Goal: Information Seeking & Learning: Learn about a topic

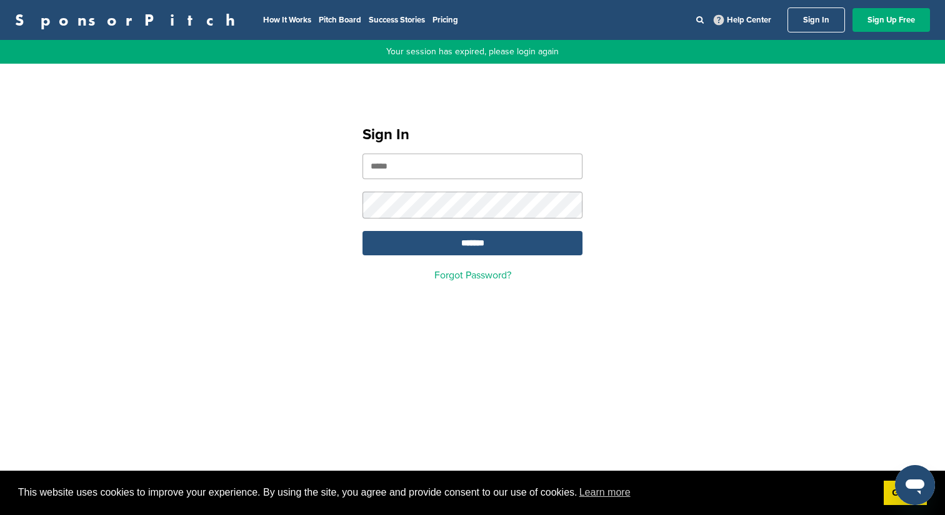
type input "**********"
click at [449, 241] on input "*******" at bounding box center [472, 243] width 220 height 24
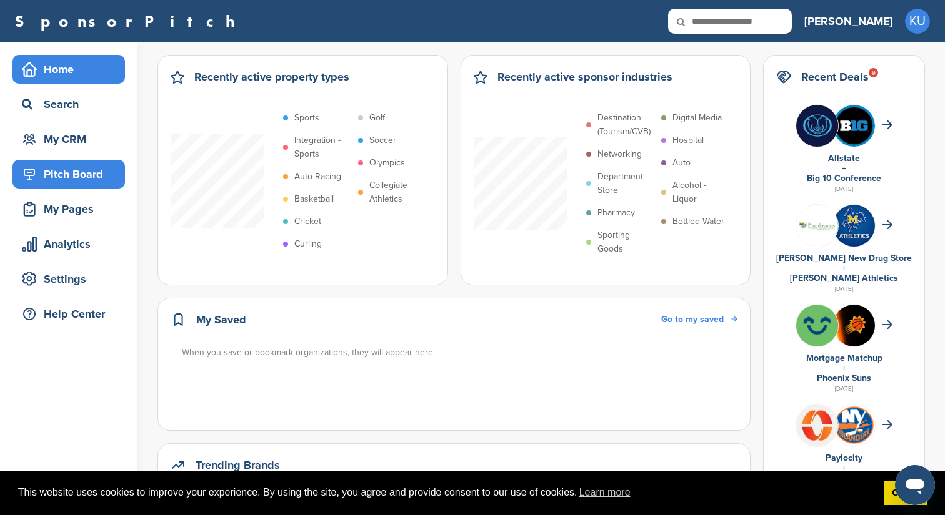
click at [88, 163] on div "Pitch Board" at bounding box center [72, 174] width 106 height 22
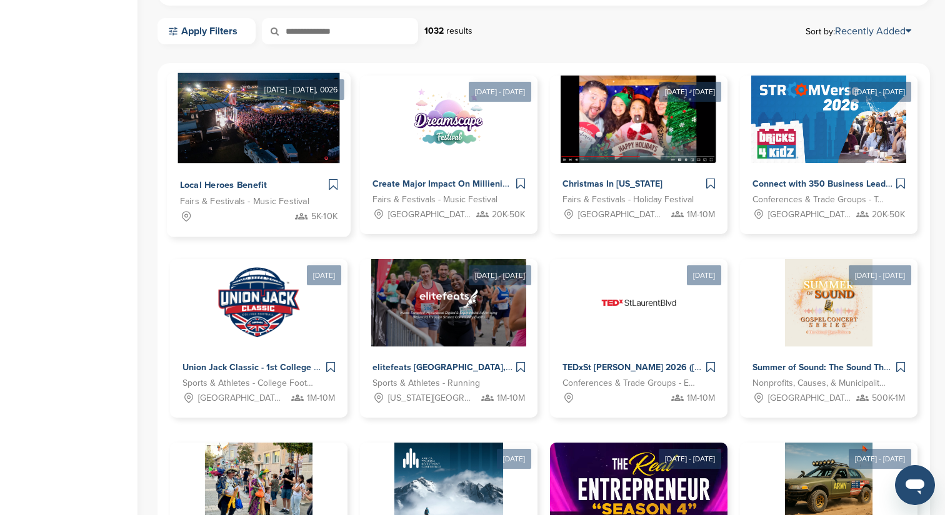
scroll to position [356, 0]
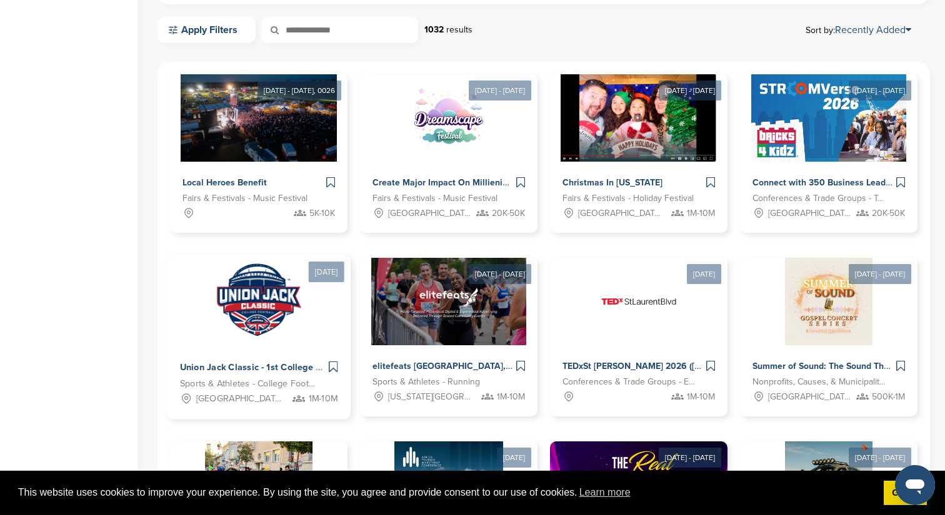
click at [250, 367] on span "Union Jack Classic - 1st College Football Game at Wembley Stadium" at bounding box center [331, 367] width 303 height 11
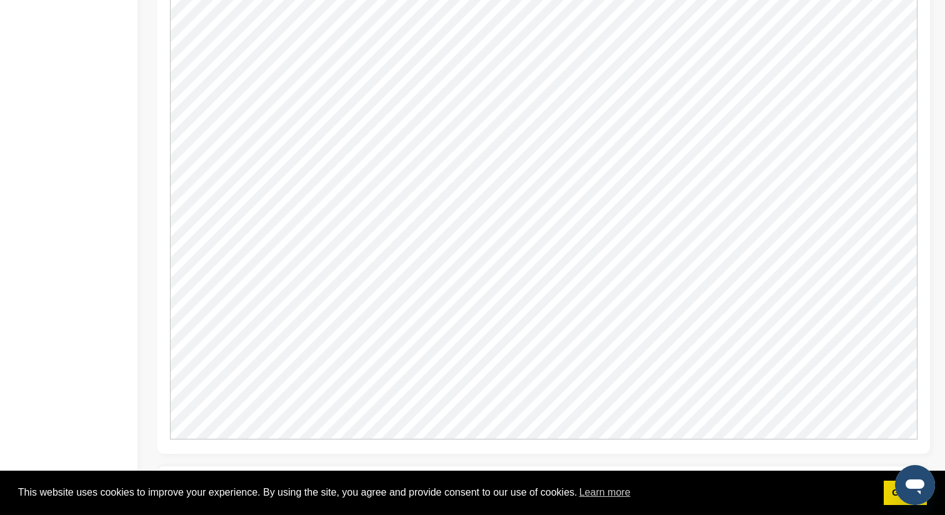
scroll to position [950, 0]
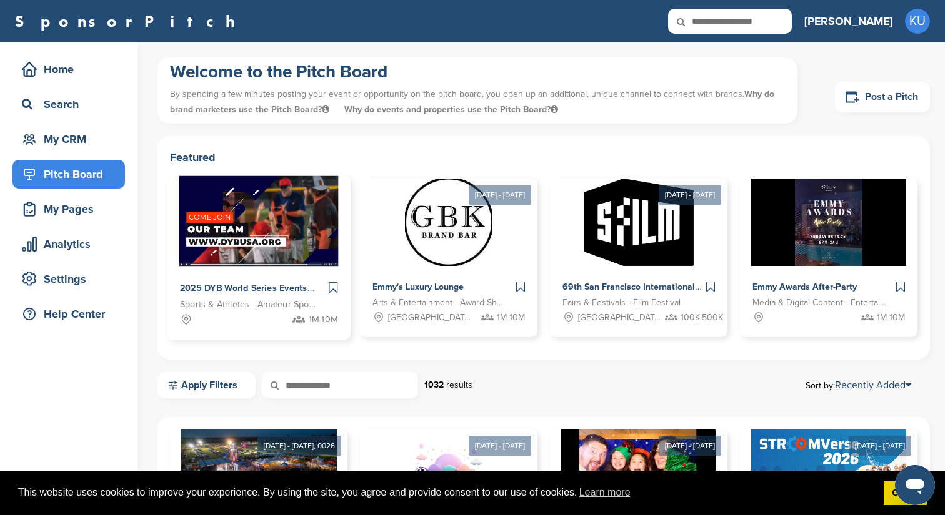
click at [266, 297] on div "2025 DYB World Series Events" at bounding box center [253, 289] width 146 height 18
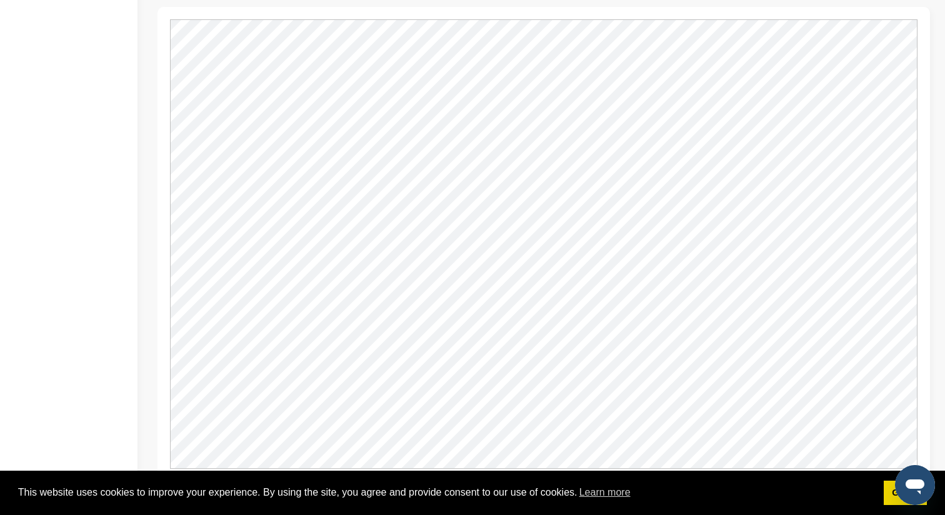
scroll to position [1032, 0]
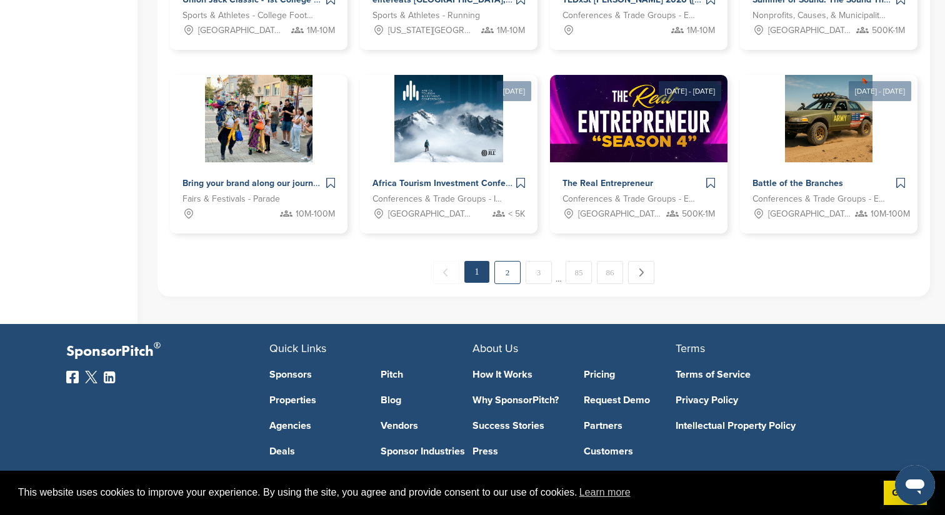
click at [508, 274] on link "2" at bounding box center [507, 272] width 26 height 23
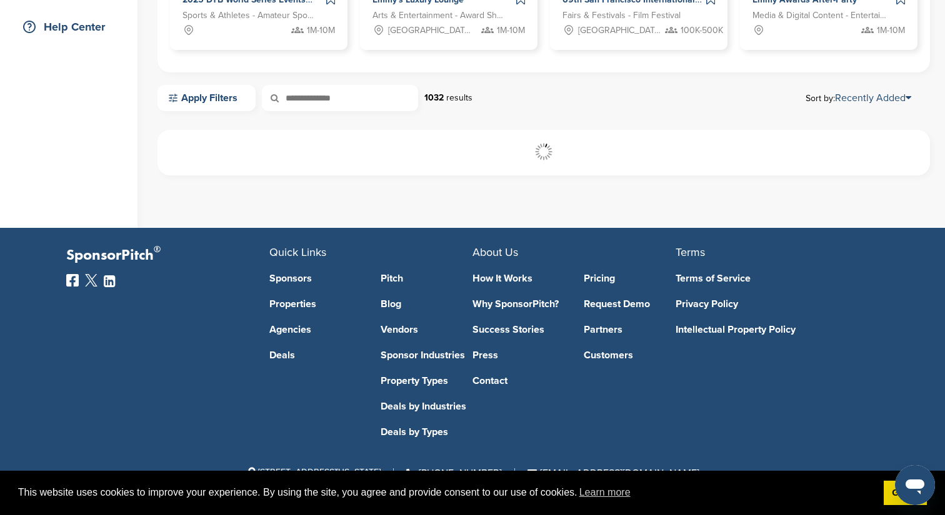
scroll to position [287, 0]
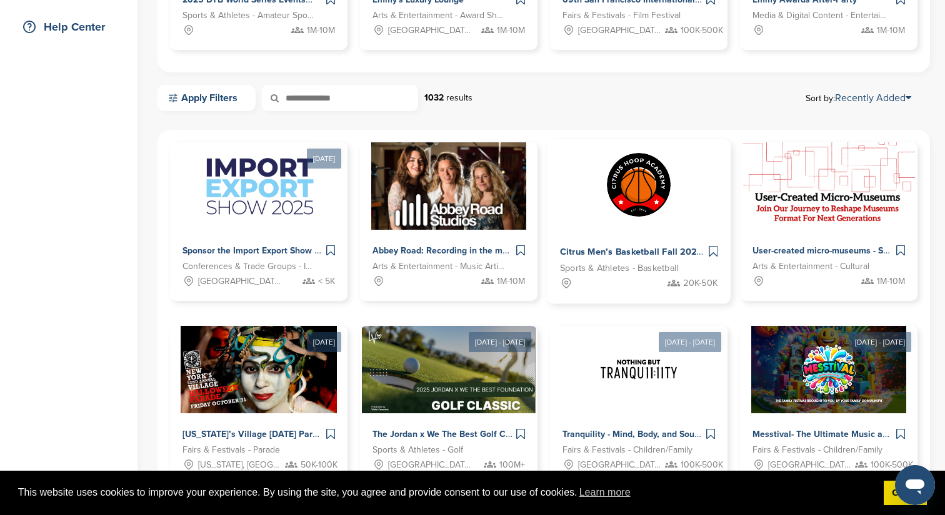
click at [611, 246] on div "Citrus Men’s Basketball Fall 2025 League" at bounding box center [633, 253] width 146 height 18
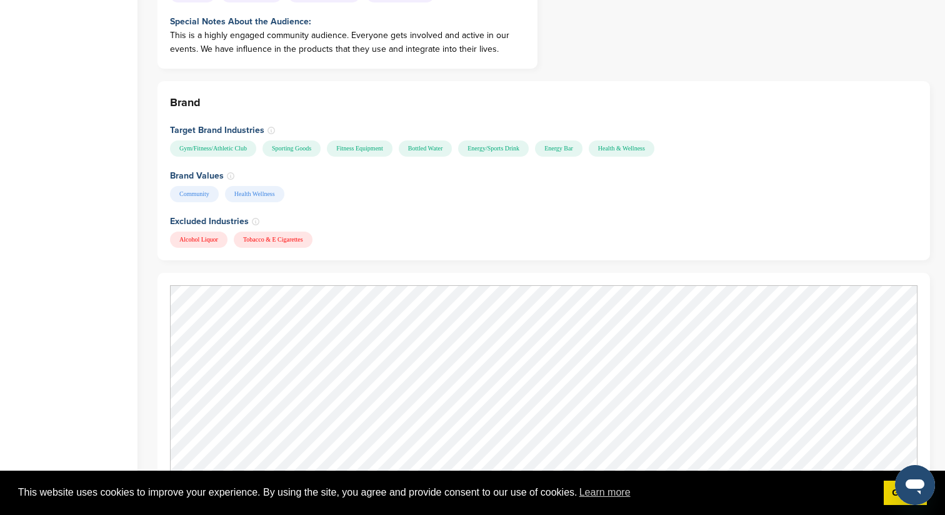
scroll to position [940, 0]
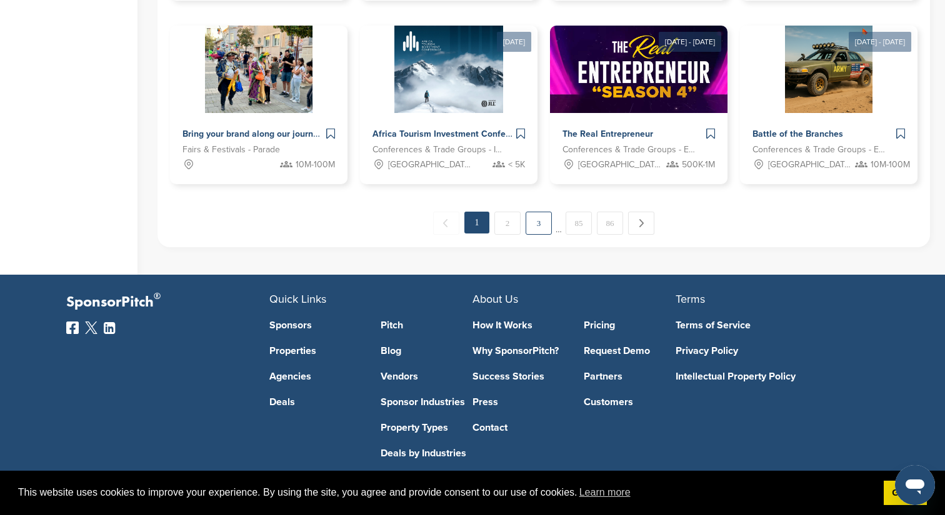
click at [538, 225] on link "3" at bounding box center [538, 223] width 26 height 23
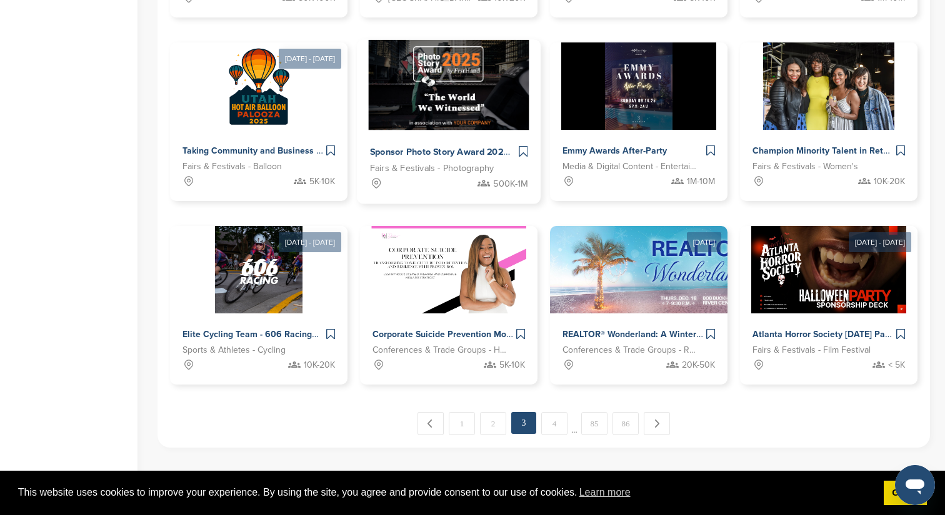
scroll to position [574, 0]
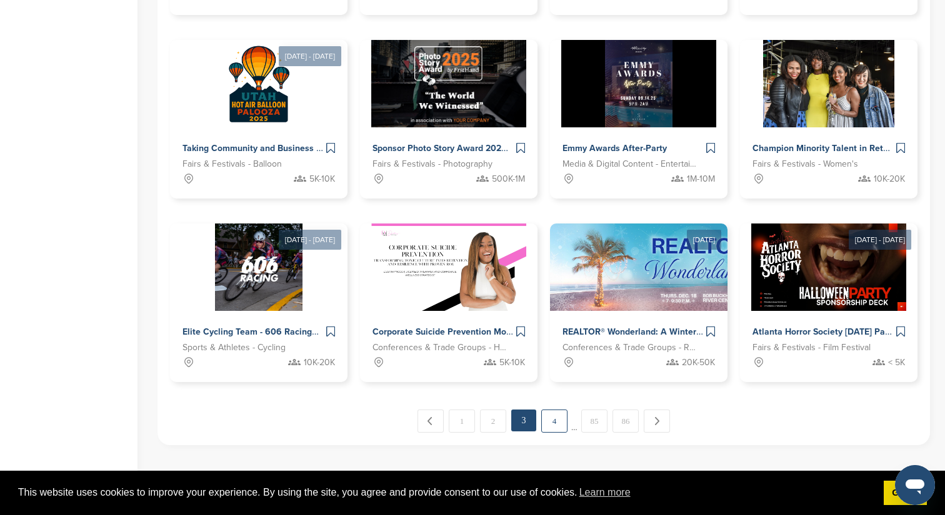
click at [557, 422] on link "4" at bounding box center [554, 421] width 26 height 23
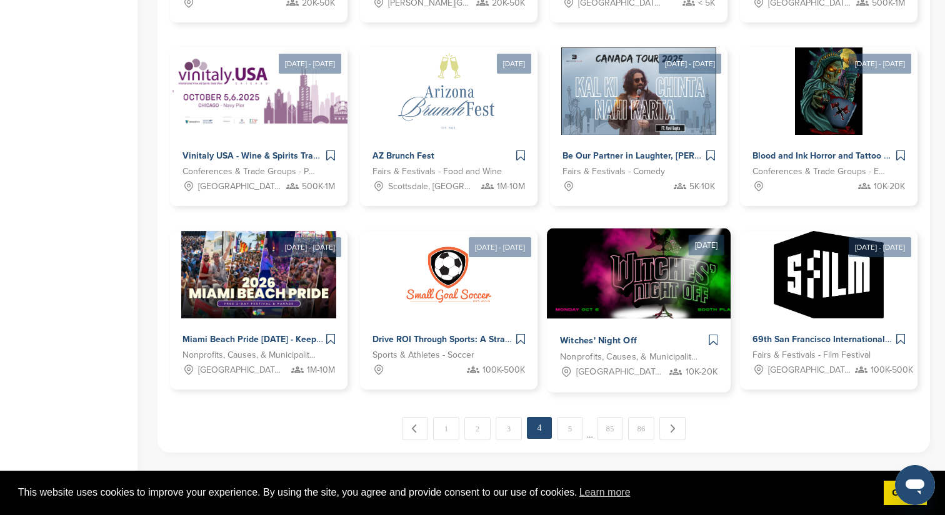
scroll to position [569, 0]
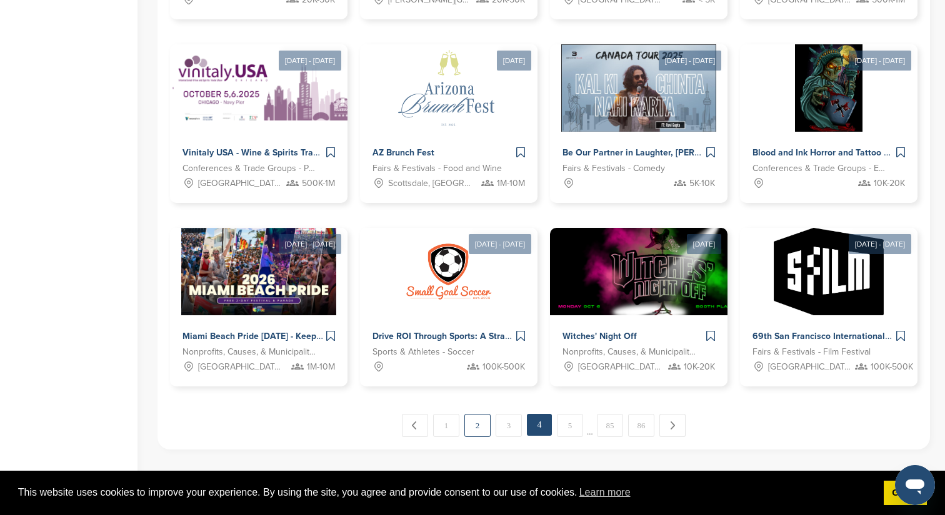
click at [483, 429] on link "2" at bounding box center [477, 425] width 26 height 23
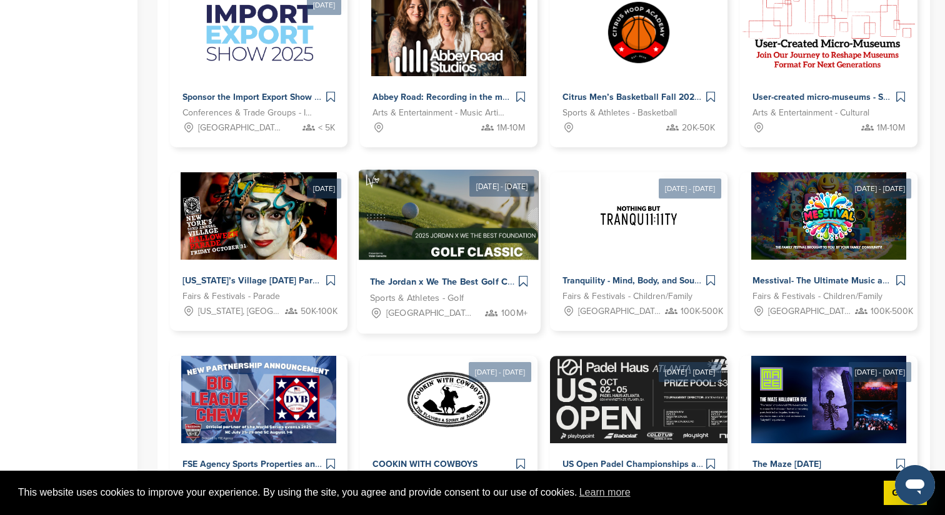
scroll to position [474, 0]
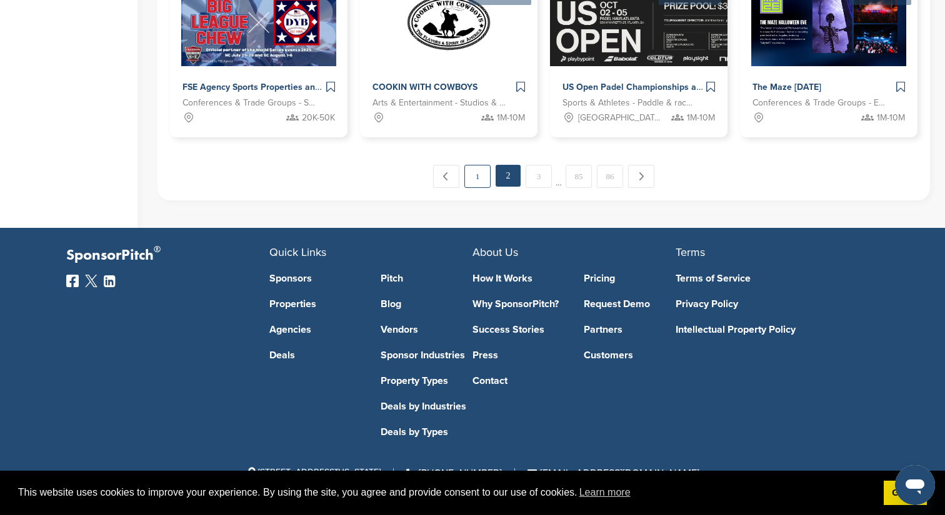
click at [471, 177] on link "1" at bounding box center [477, 176] width 26 height 23
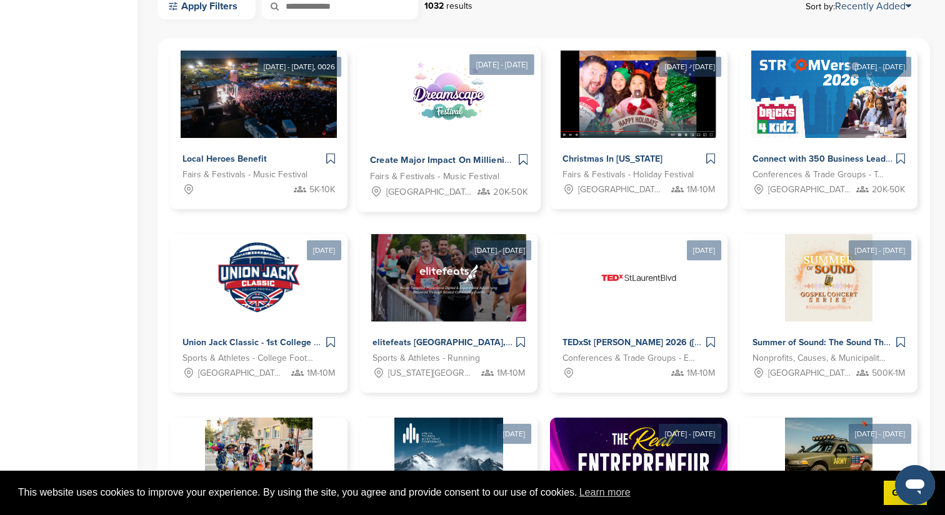
scroll to position [379, 0]
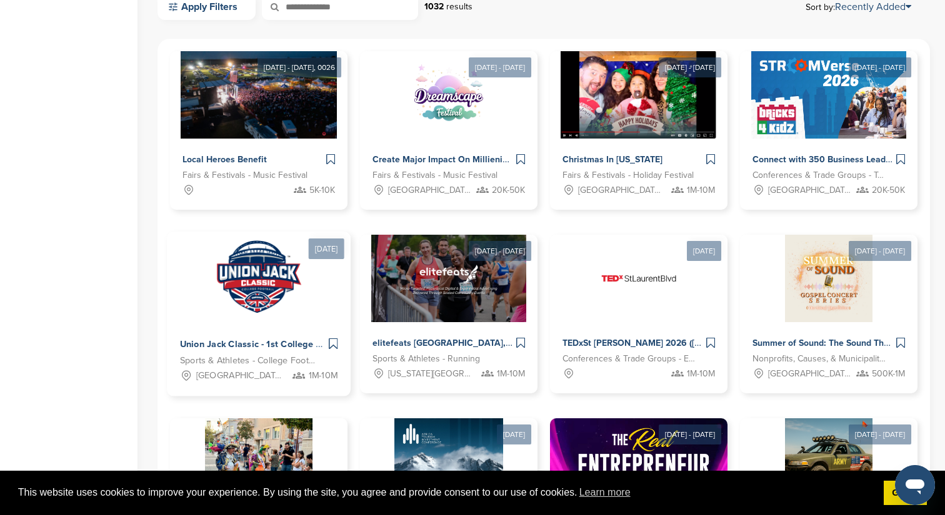
click at [264, 359] on span "Sports & Athletes - College Football Bowl Games" at bounding box center [249, 361] width 138 height 14
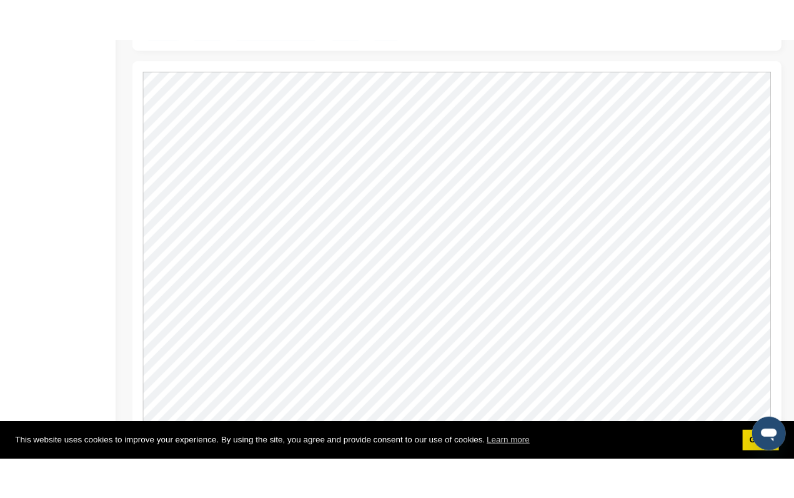
scroll to position [910, 0]
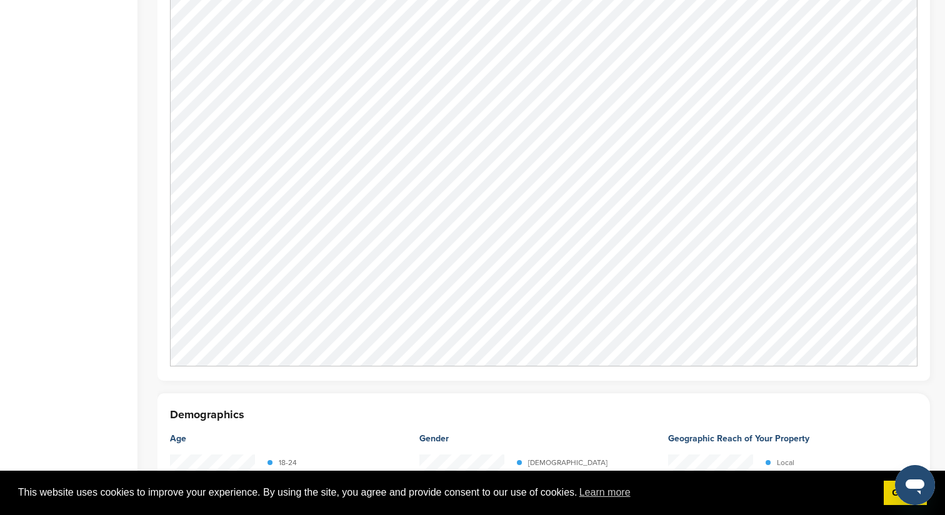
scroll to position [961, 0]
